Goal: Task Accomplishment & Management: Use online tool/utility

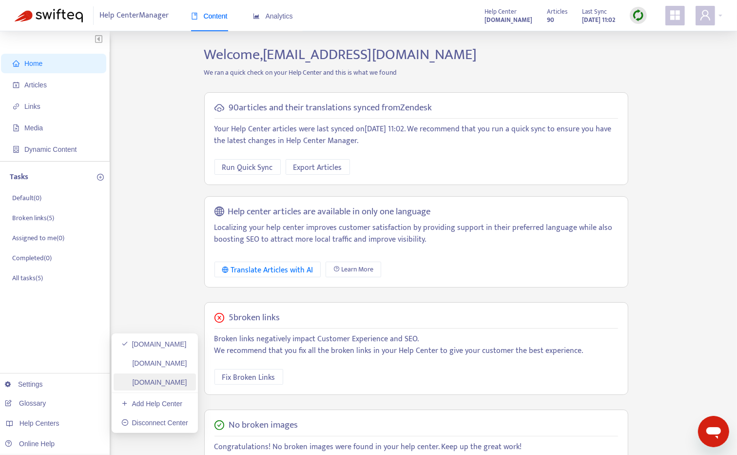
click at [182, 382] on link "amway-jpn.zendesk.com" at bounding box center [154, 382] width 66 height 8
click at [637, 15] on img at bounding box center [639, 15] width 12 height 12
click at [656, 40] on link "Quick Sync" at bounding box center [658, 35] width 41 height 11
click at [305, 170] on span "Export Articles" at bounding box center [318, 167] width 49 height 12
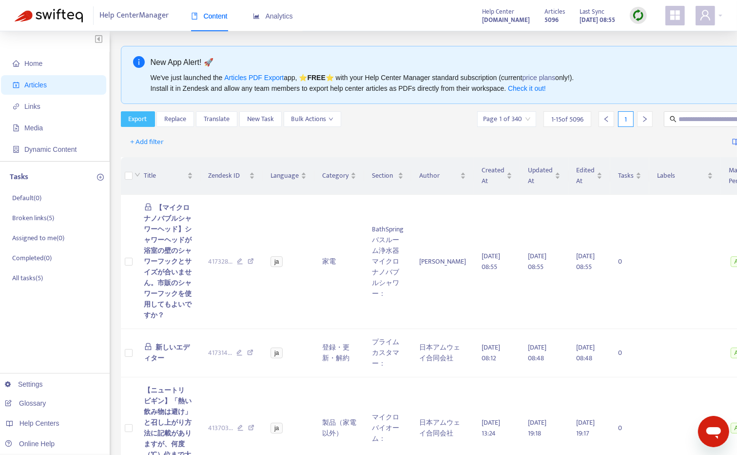
click at [144, 121] on span "Export" at bounding box center [138, 119] width 19 height 11
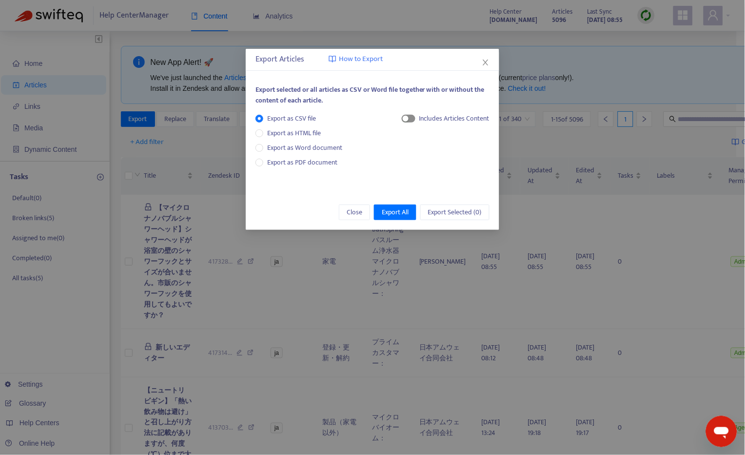
click at [411, 117] on span "button" at bounding box center [409, 119] width 14 height 8
click at [403, 211] on span "Export All" at bounding box center [395, 212] width 27 height 11
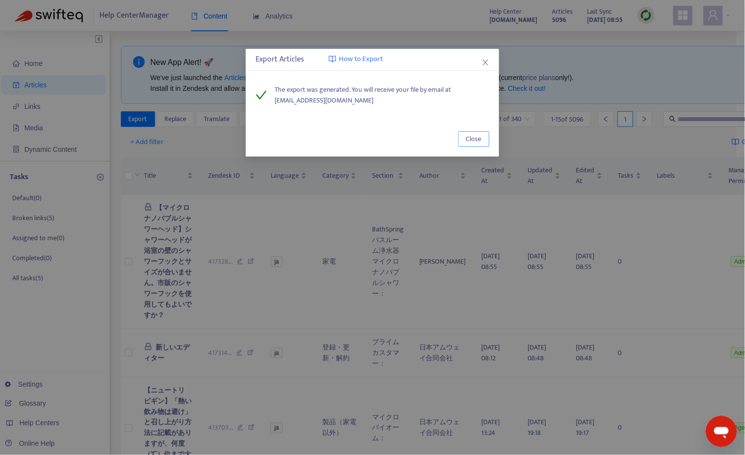
click at [479, 133] on button "Close" at bounding box center [473, 139] width 31 height 16
